Goal: Task Accomplishment & Management: Use online tool/utility

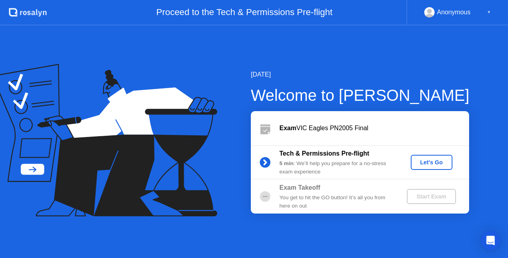
click at [424, 161] on div "Let's Go" at bounding box center [431, 162] width 35 height 6
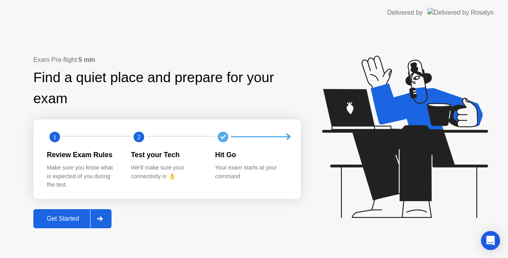
click at [101, 221] on div at bounding box center [99, 218] width 19 height 18
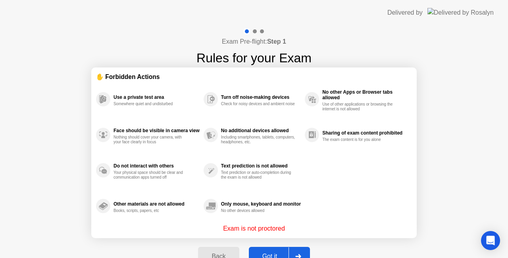
click at [305, 255] on div at bounding box center [297, 256] width 19 height 18
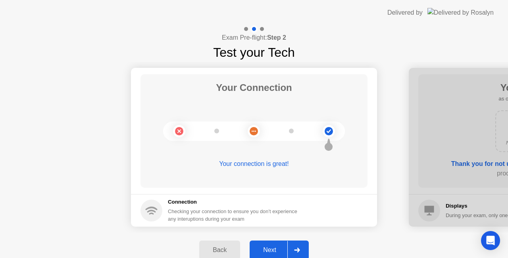
click at [306, 245] on div at bounding box center [296, 250] width 19 height 18
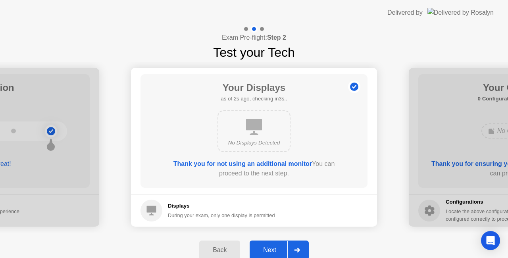
click at [302, 248] on div at bounding box center [296, 250] width 19 height 18
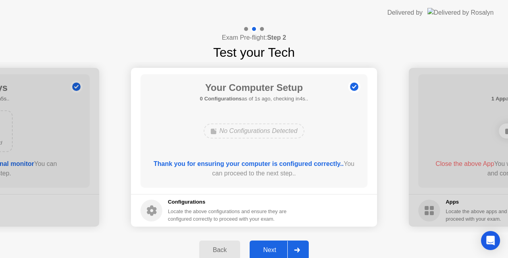
click at [301, 249] on div at bounding box center [296, 250] width 19 height 18
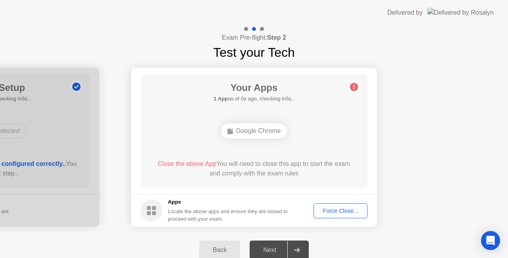
click at [333, 211] on div "Force Close..." at bounding box center [340, 210] width 48 height 6
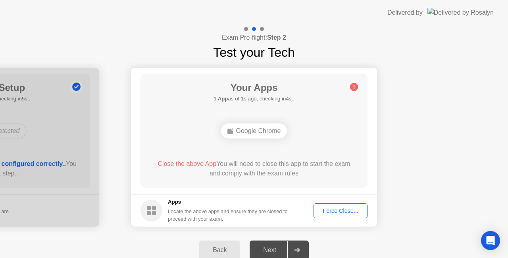
click at [349, 212] on div "Force Close..." at bounding box center [340, 210] width 48 height 6
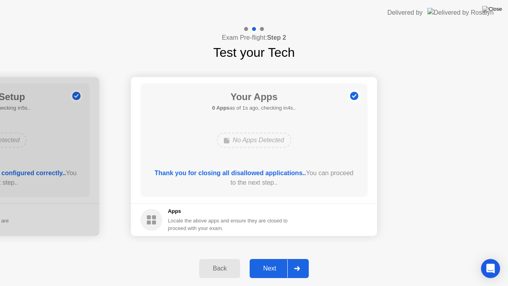
click at [296, 257] on div at bounding box center [296, 268] width 19 height 18
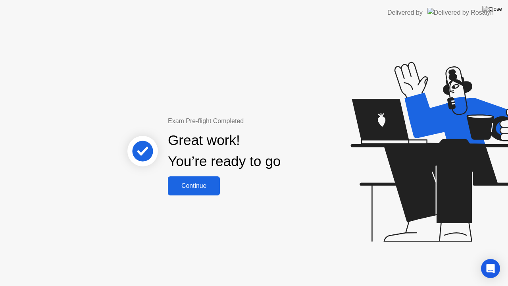
click at [208, 191] on button "Continue" at bounding box center [194, 185] width 52 height 19
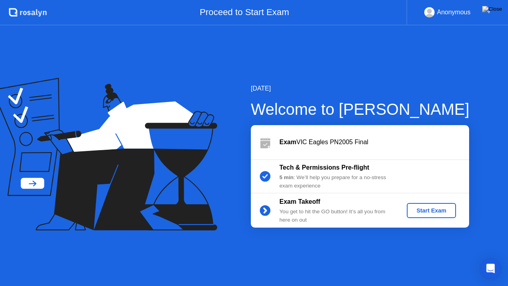
click at [449, 208] on div "Start Exam" at bounding box center [431, 210] width 42 height 6
